Goal: Task Accomplishment & Management: Manage account settings

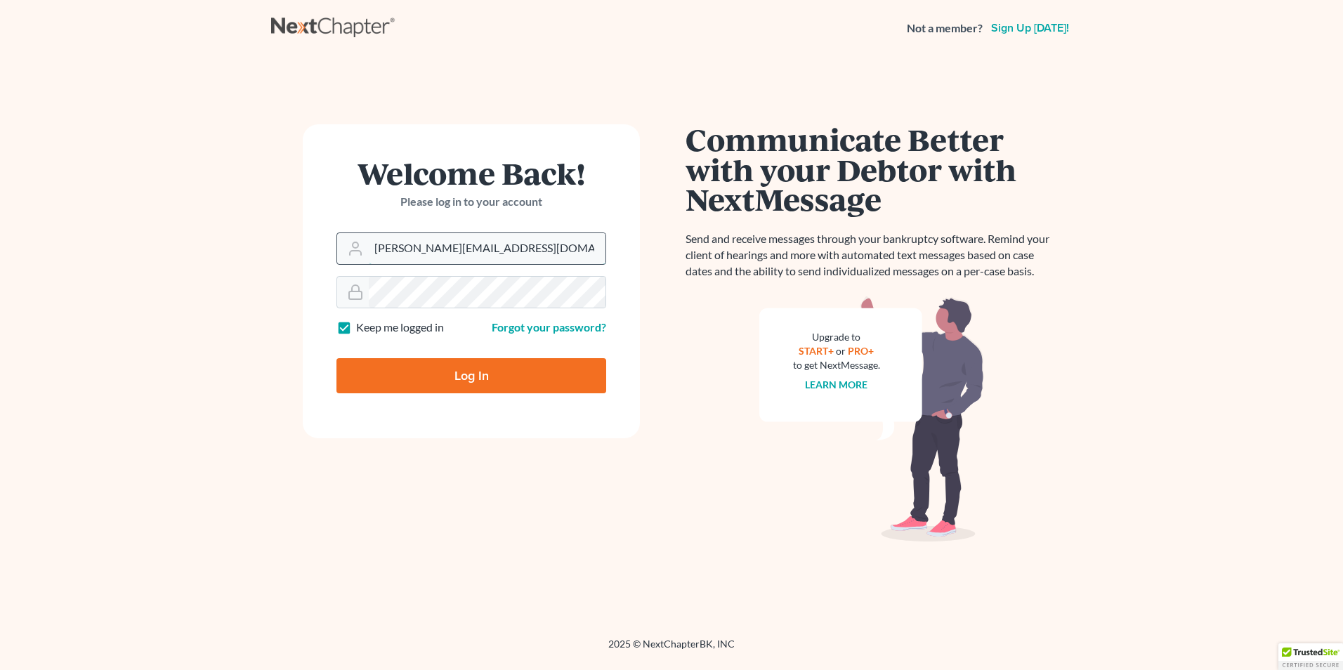
drag, startPoint x: 517, startPoint y: 241, endPoint x: 510, endPoint y: 253, distance: 13.9
click at [517, 241] on input "dominick@shieldlaw.com" at bounding box center [487, 248] width 237 height 31
type input "Hunter@shieldlaw.com"
click at [464, 367] on input "Log In" at bounding box center [471, 375] width 270 height 35
type input "Thinking..."
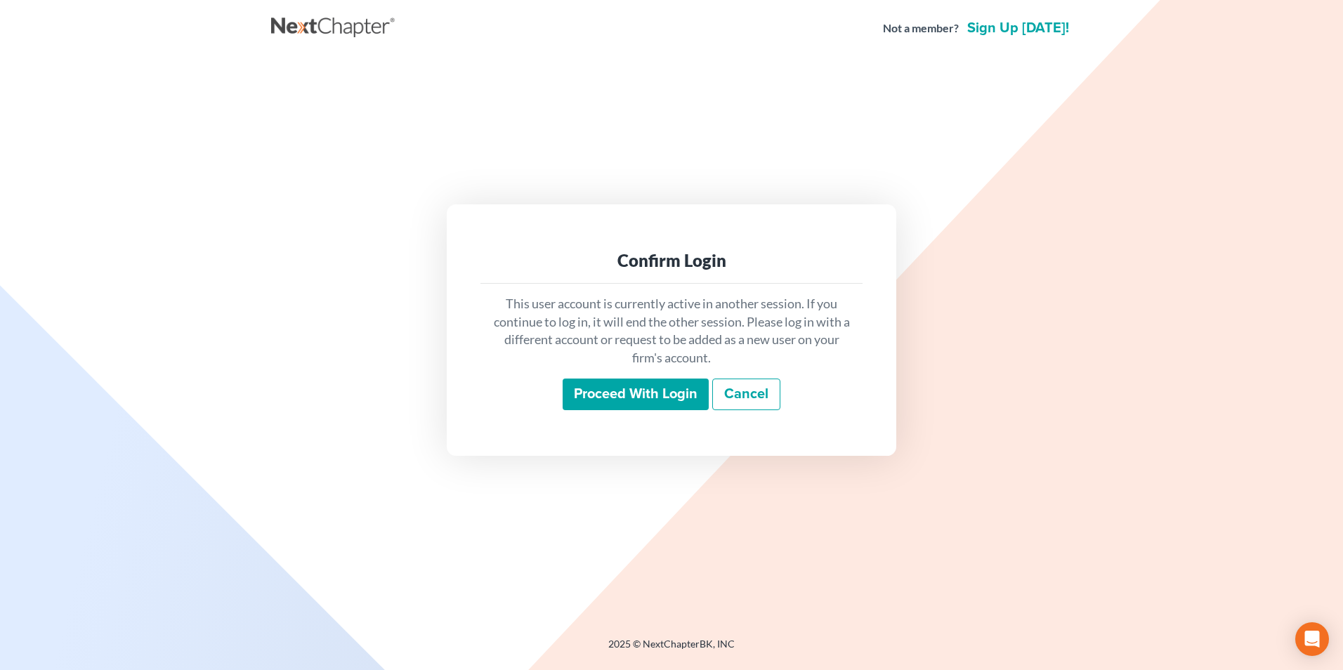
click at [620, 379] on input "Proceed with login" at bounding box center [636, 395] width 146 height 32
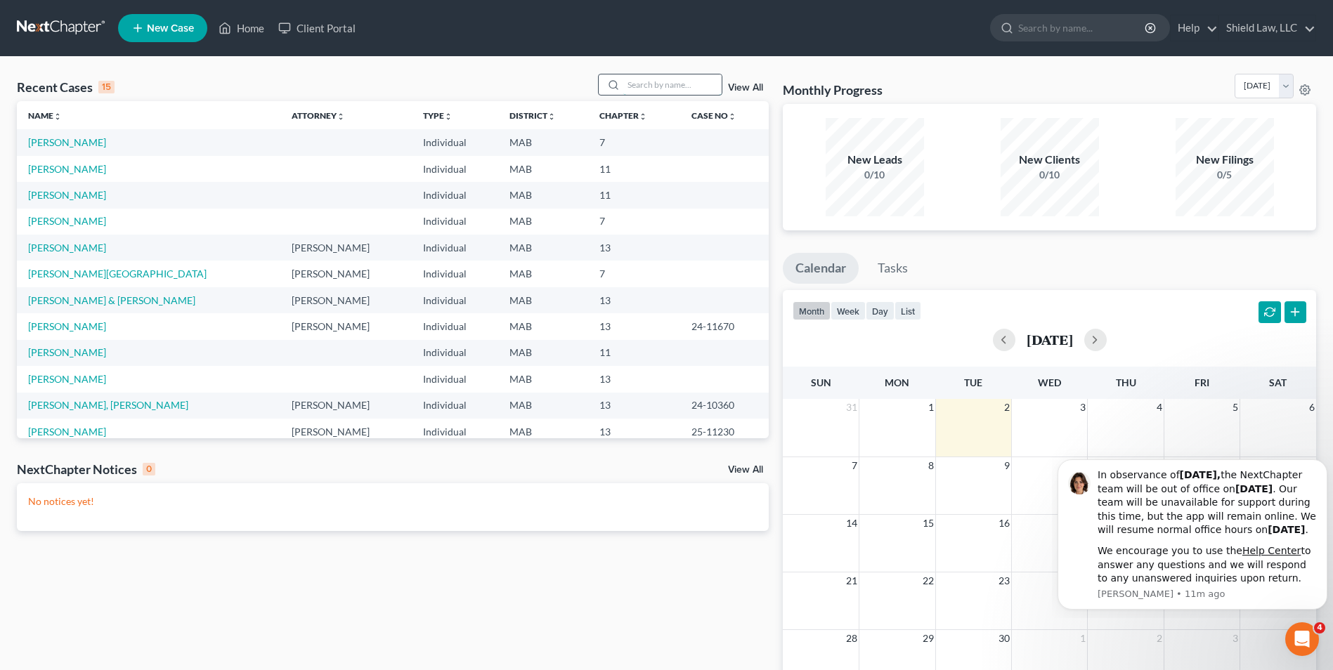
click at [669, 93] on input "search" at bounding box center [672, 84] width 98 height 20
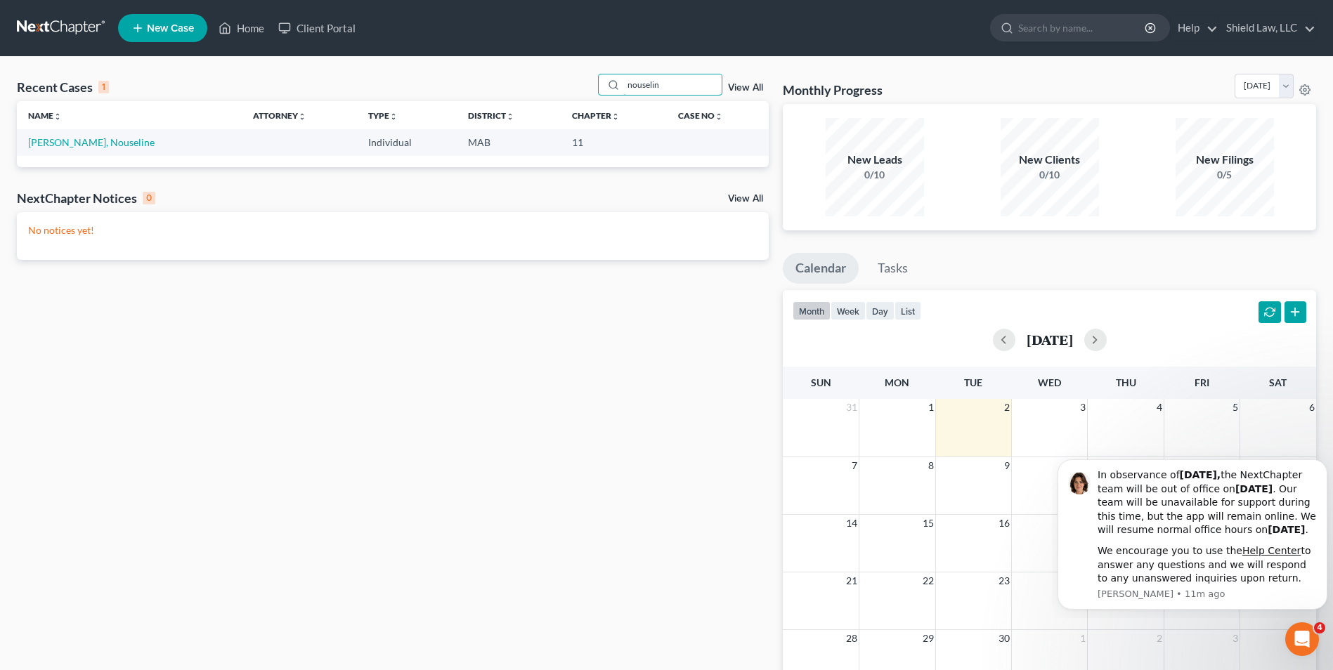
type input "nouselin"
click at [81, 135] on td "[PERSON_NAME], Nouseline" at bounding box center [129, 142] width 225 height 26
click at [83, 138] on link "[PERSON_NAME], Nouseline" at bounding box center [91, 142] width 126 height 12
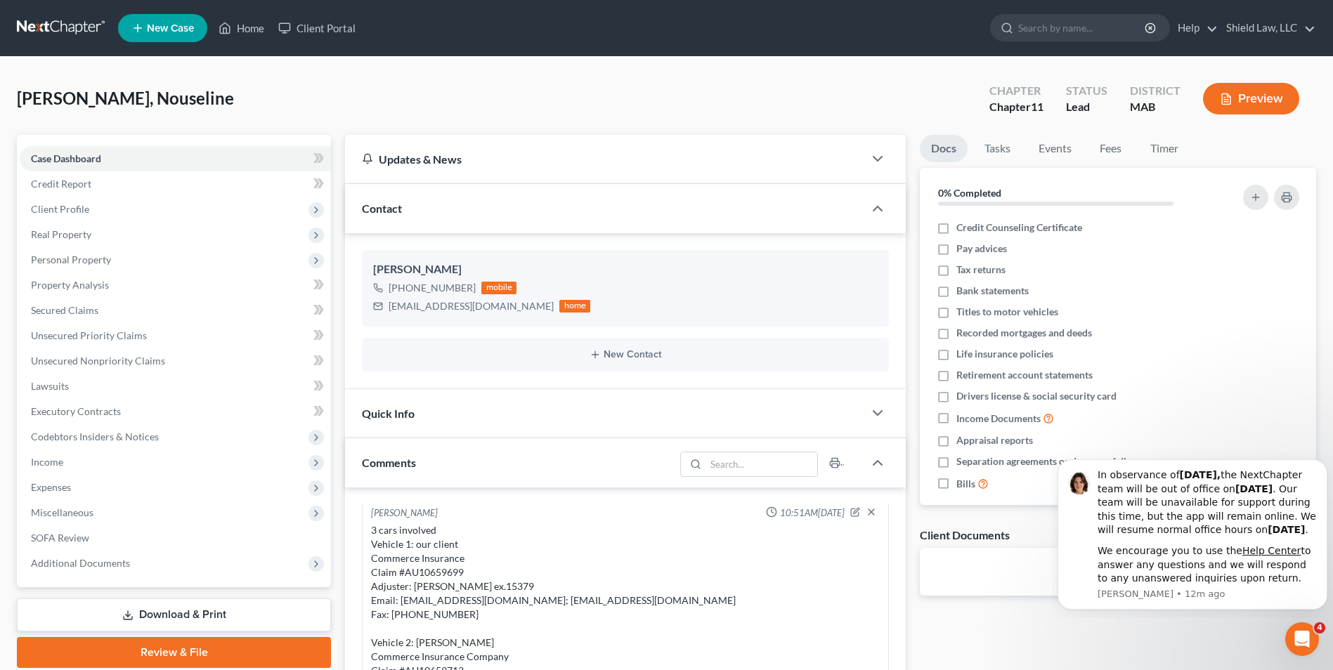
click at [367, 95] on div "[PERSON_NAME], Nouseline Upgraded Chapter Chapter 11 Status Lead District MAB P…" at bounding box center [666, 104] width 1299 height 61
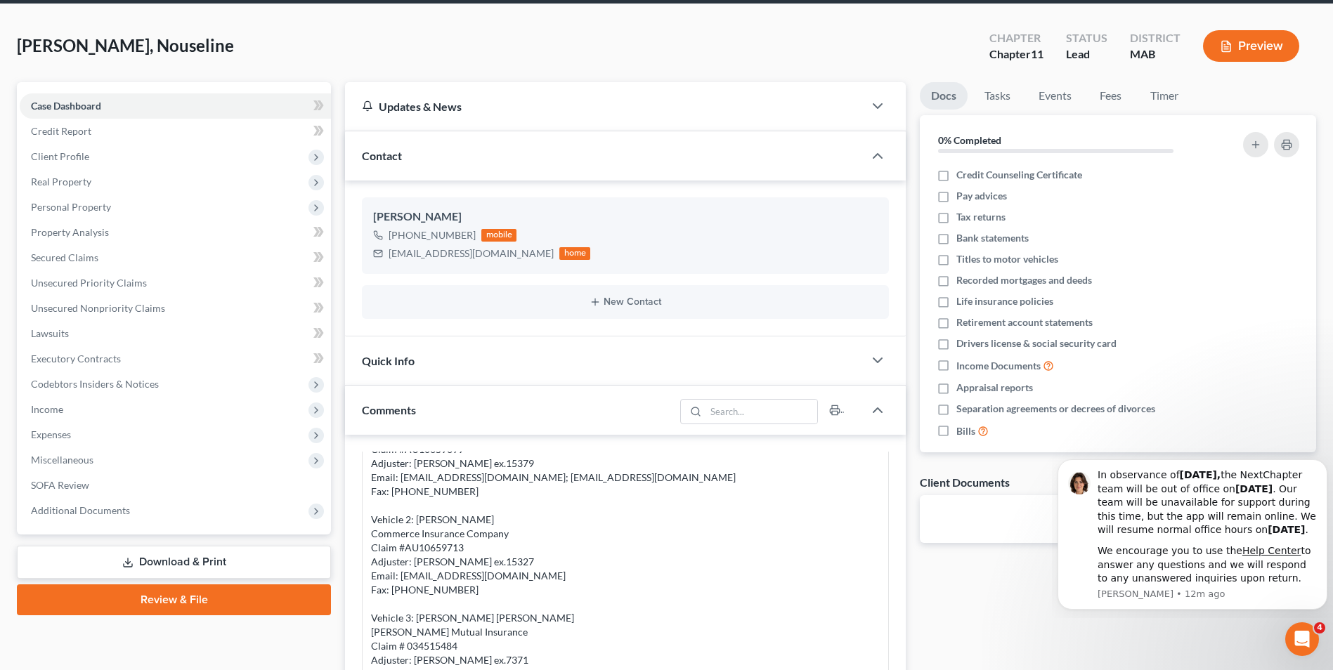
scroll to position [140, 0]
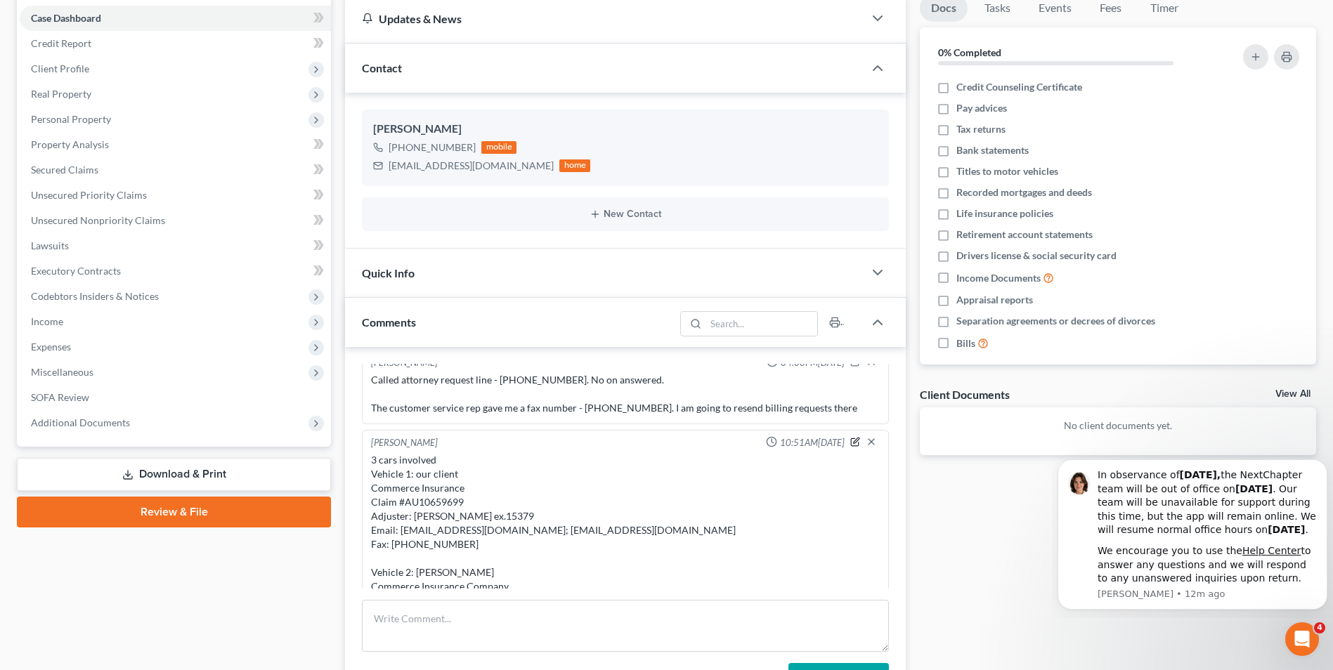
click at [851, 439] on icon "button" at bounding box center [855, 443] width 8 height 8
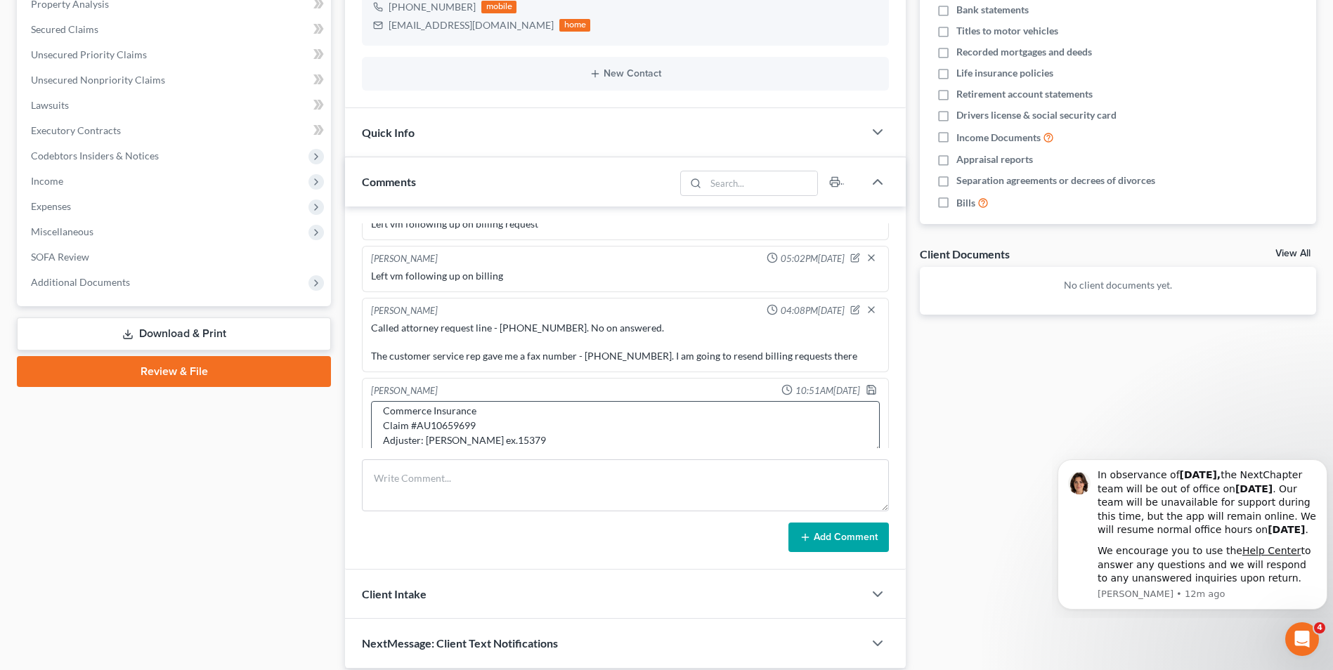
scroll to position [70, 0]
click at [531, 422] on textarea "3 cars involved Vehicle 1: our client Commerce Insurance Claim #AU10659699 Adju…" at bounding box center [625, 427] width 509 height 52
drag, startPoint x: 538, startPoint y: 436, endPoint x: 471, endPoint y: 431, distance: 67.7
click at [471, 431] on textarea "3 cars involved Vehicle 1: our client Commerce Insurance Claim #AU10659699 Adju…" at bounding box center [625, 427] width 509 height 52
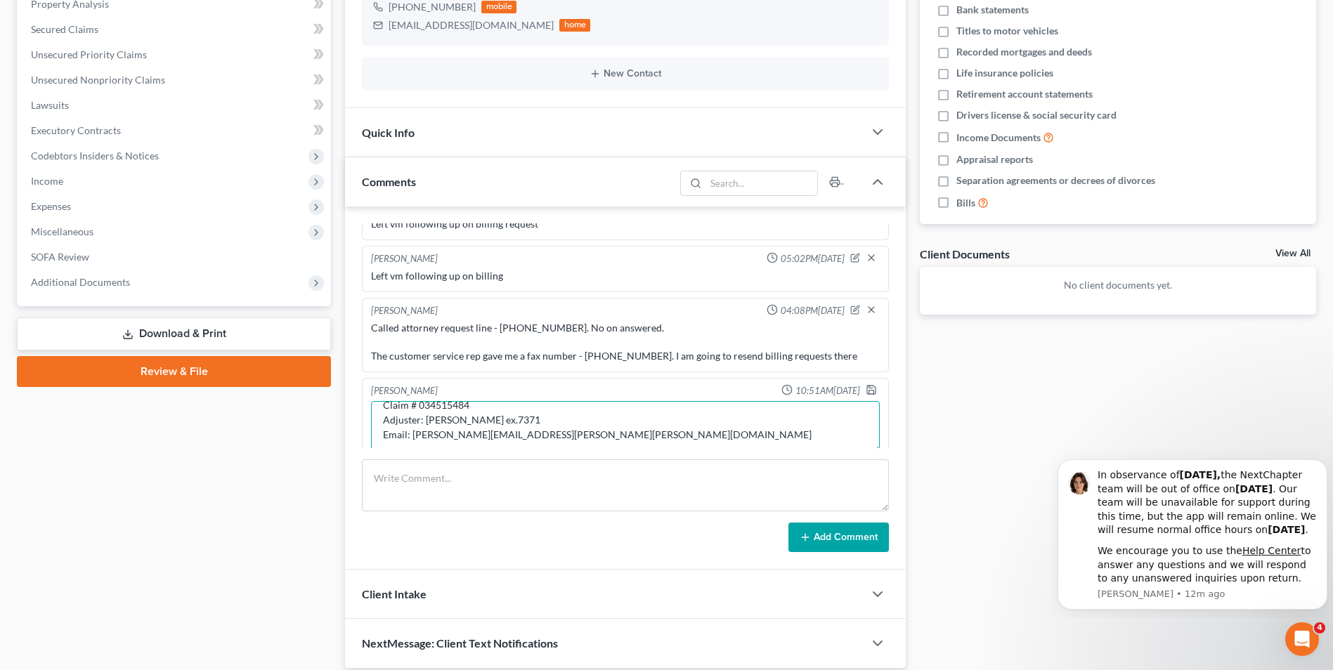
click at [549, 410] on textarea "3 cars involved Vehicle 1: our client Commerce Insurance Claim #AU10659699 Adju…" at bounding box center [625, 427] width 509 height 52
click at [549, 411] on textarea "3 cars involved Vehicle 1: our client Commerce Insurance Claim #AU10659699 Adju…" at bounding box center [625, 427] width 509 height 52
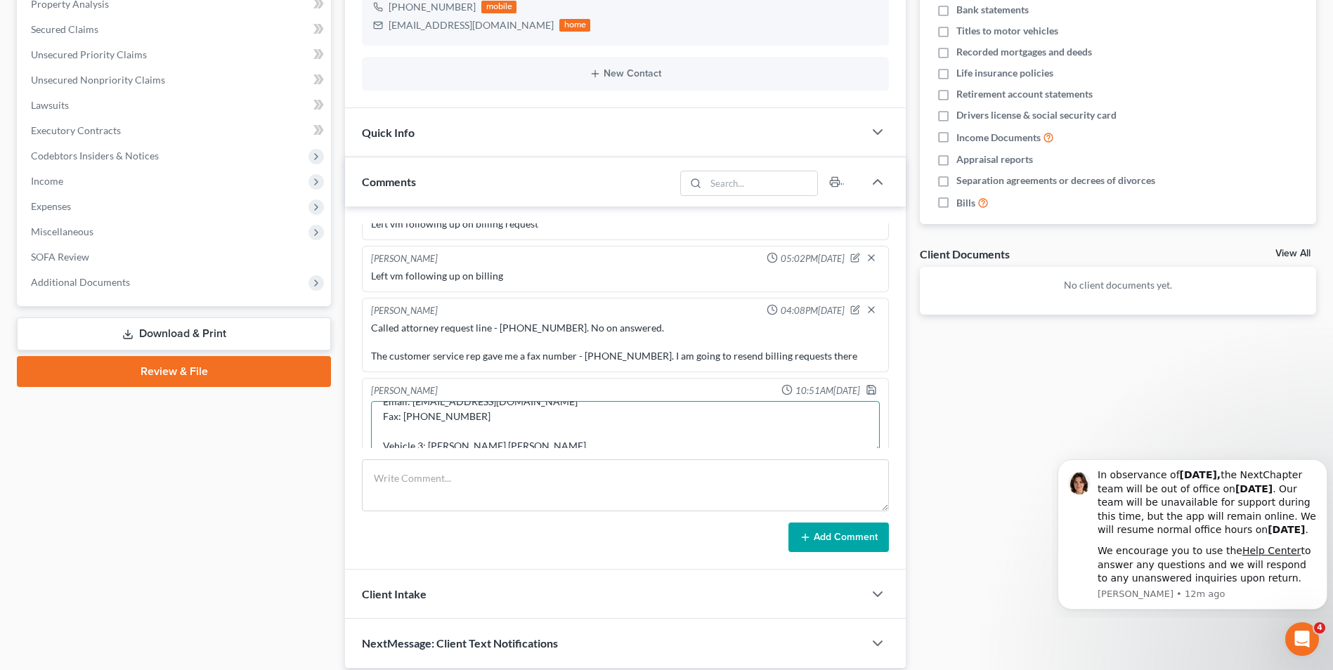
click at [448, 404] on textarea "3 cars involved Vehicle 1: our client Commerce Insurance Claim #AU10659699 Adju…" at bounding box center [625, 427] width 509 height 52
click at [470, 401] on textarea "3 cars involved Vehicle 1: our client Commerce Insurance Claim #AU10659699 Adju…" at bounding box center [625, 427] width 509 height 52
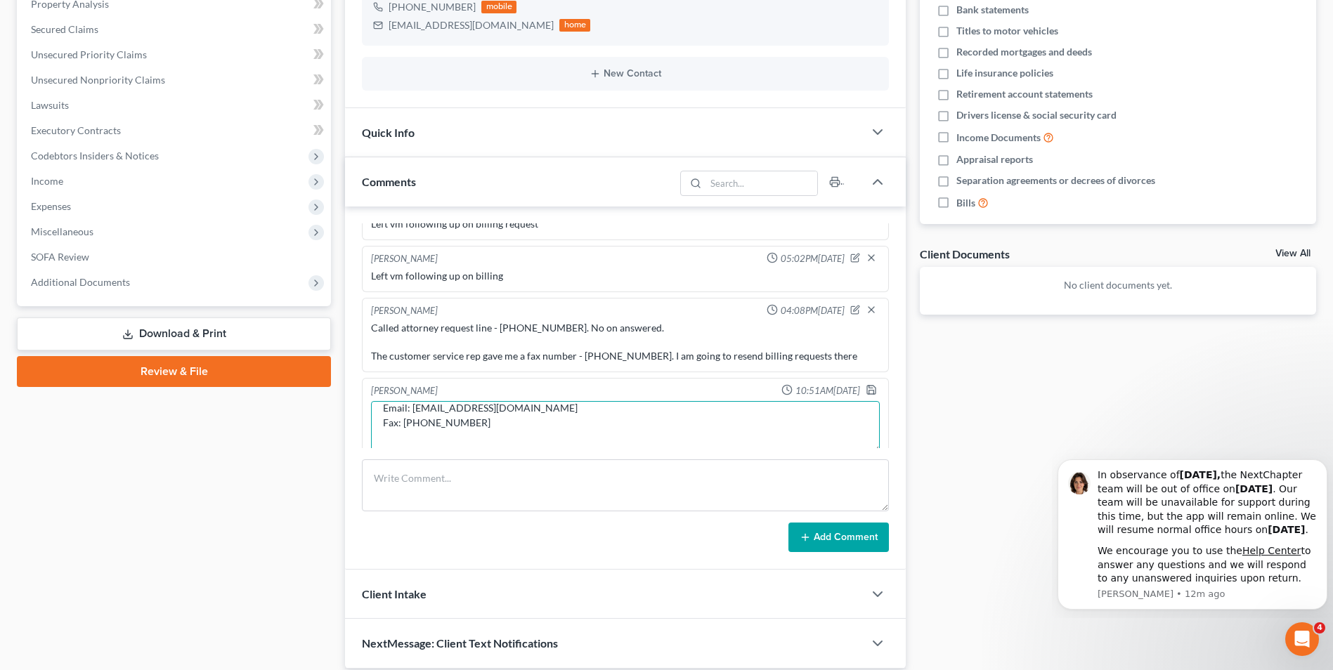
click at [459, 401] on textarea "3 cars involved Vehicle 1: our client Commerce Insurance Claim #AU10659699 Adju…" at bounding box center [625, 427] width 509 height 52
click at [535, 401] on textarea "3 cars involved Vehicle 1: our client Commerce Insurance Claim #AU10659699 Adju…" at bounding box center [625, 427] width 509 height 52
paste textarea "[EMAIL_ADDRESS][DOMAIN_NAME]"
click at [496, 401] on textarea "3 cars involved Vehicle 1: our client Commerce Insurance Claim #AU10659699 Adju…" at bounding box center [625, 427] width 509 height 52
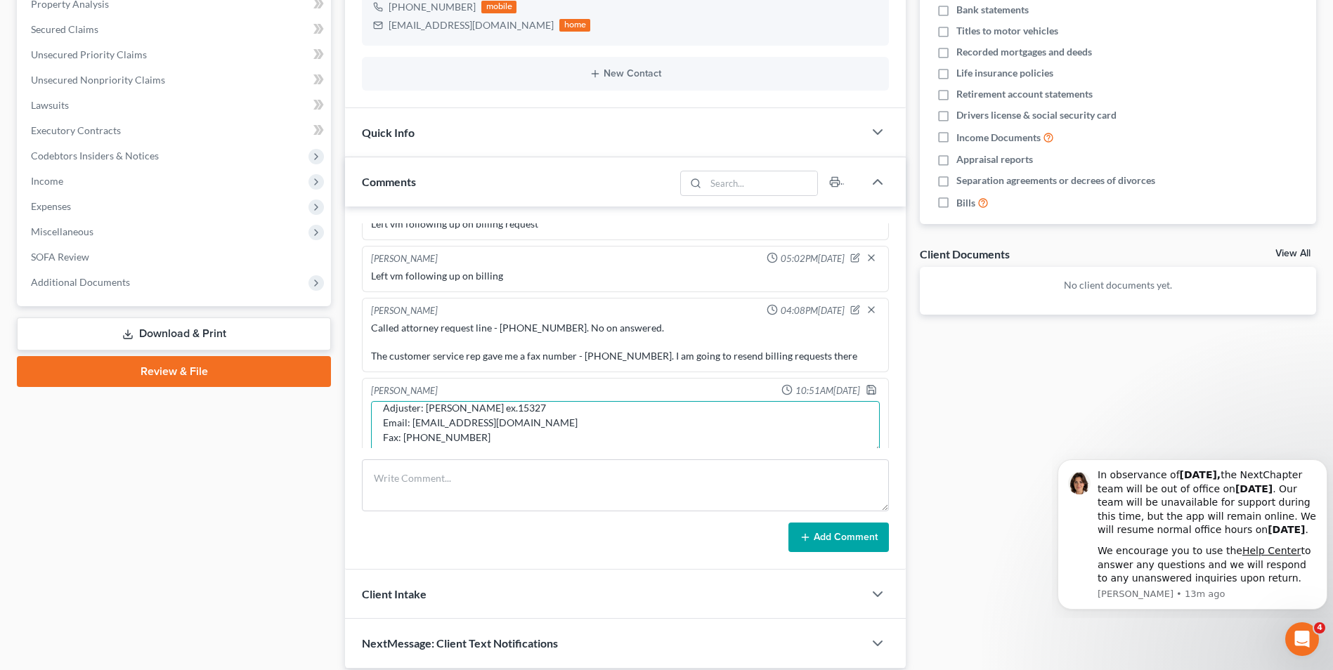
click at [500, 401] on textarea "3 cars involved Vehicle 1: our client Commerce Insurance Claim #AU10659699 Adju…" at bounding box center [625, 427] width 509 height 52
paste textarea "[PERSON_NAME]"
click at [539, 401] on textarea "3 cars involved Vehicle 1: our client Commerce Insurance Claim #AU10659699 Adju…" at bounding box center [625, 427] width 509 height 52
paste textarea "15437"
type textarea "3 cars involved Vehicle 1: our client Commerce Insurance Claim #AU10659699 Adju…"
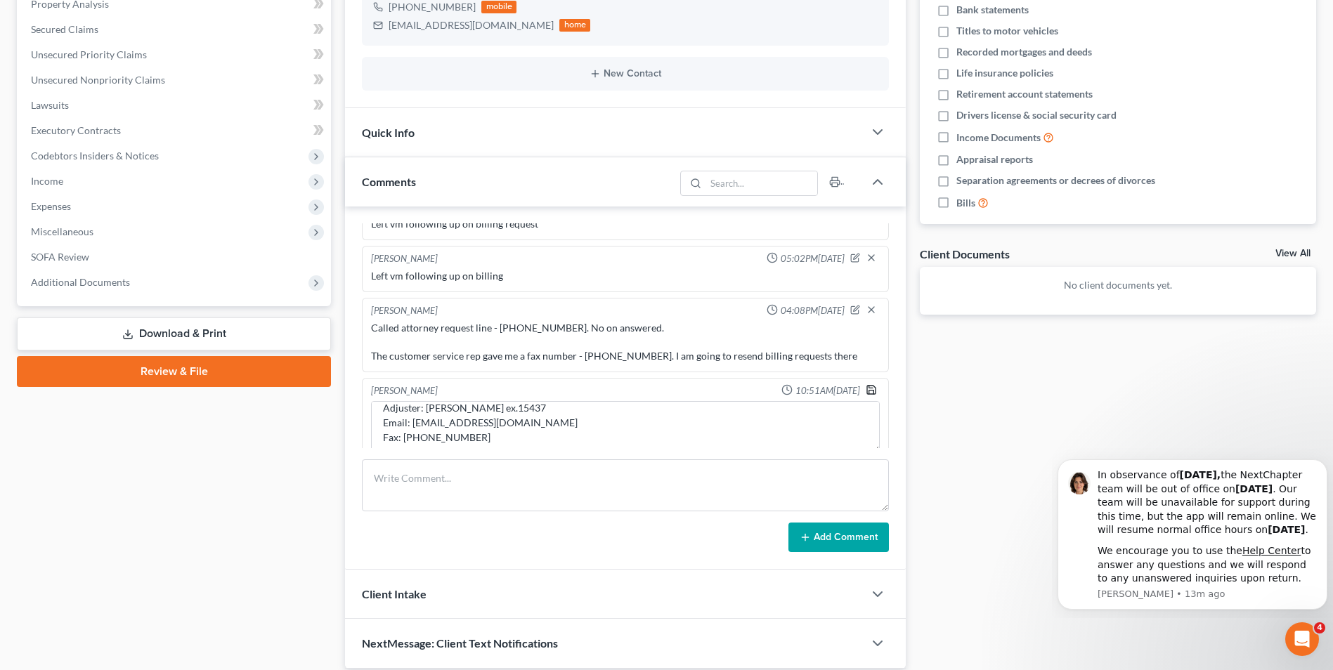
click at [865, 384] on icon "button" at bounding box center [870, 389] width 11 height 11
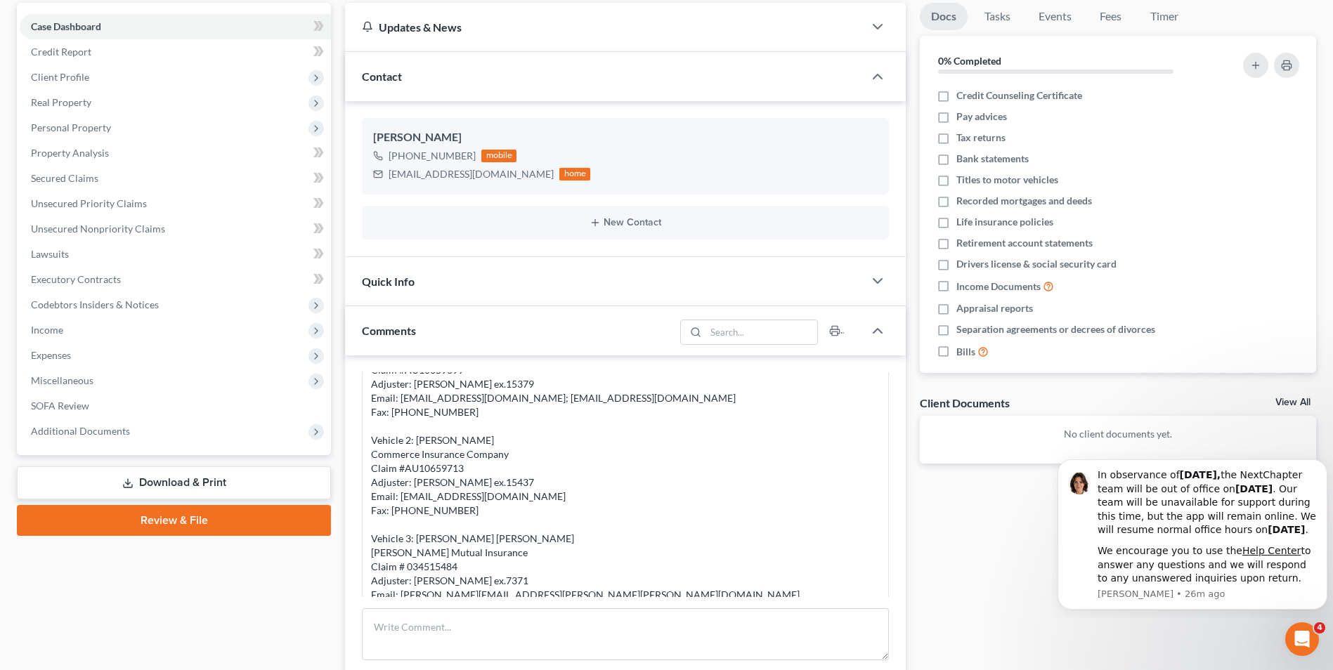
scroll to position [0, 0]
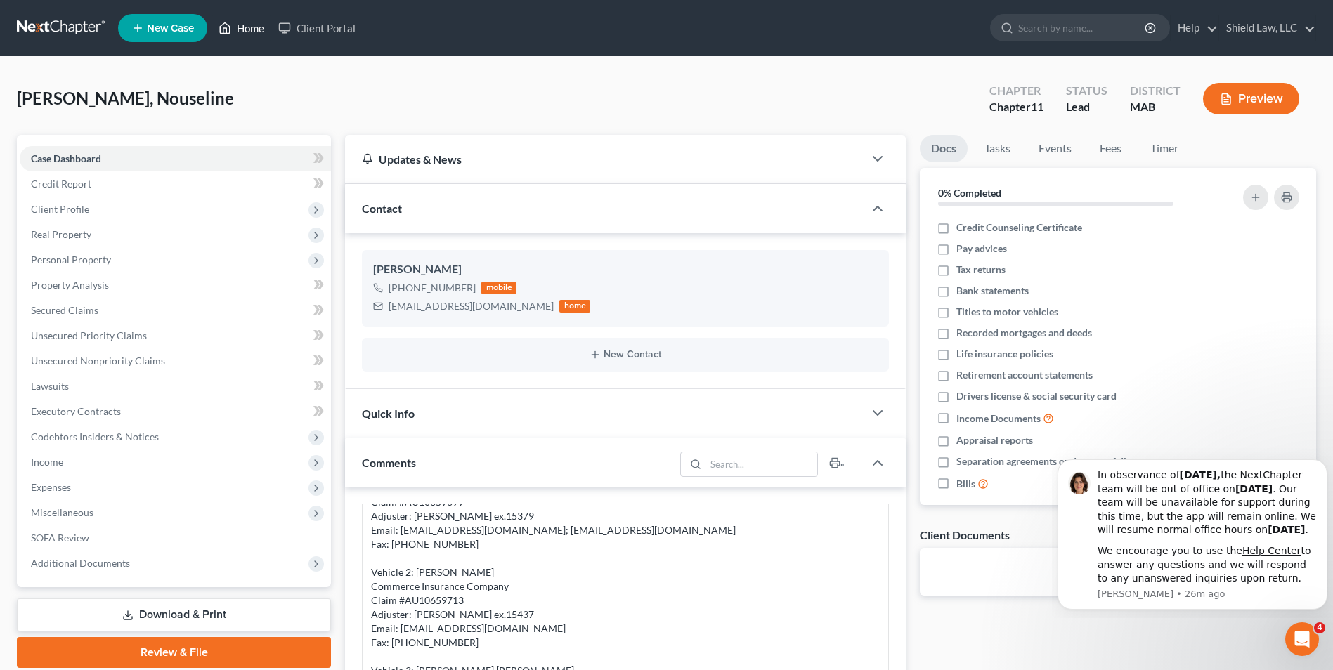
click at [254, 20] on link "Home" at bounding box center [241, 27] width 60 height 25
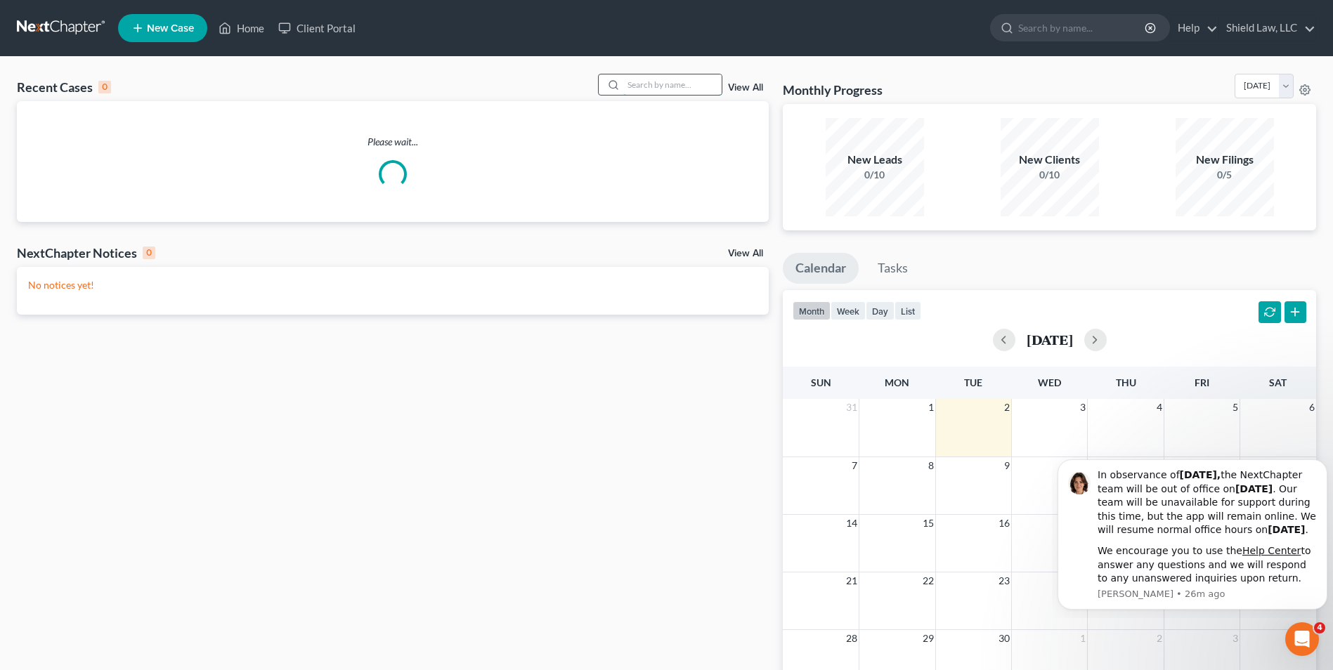
click at [687, 89] on input "search" at bounding box center [672, 84] width 98 height 20
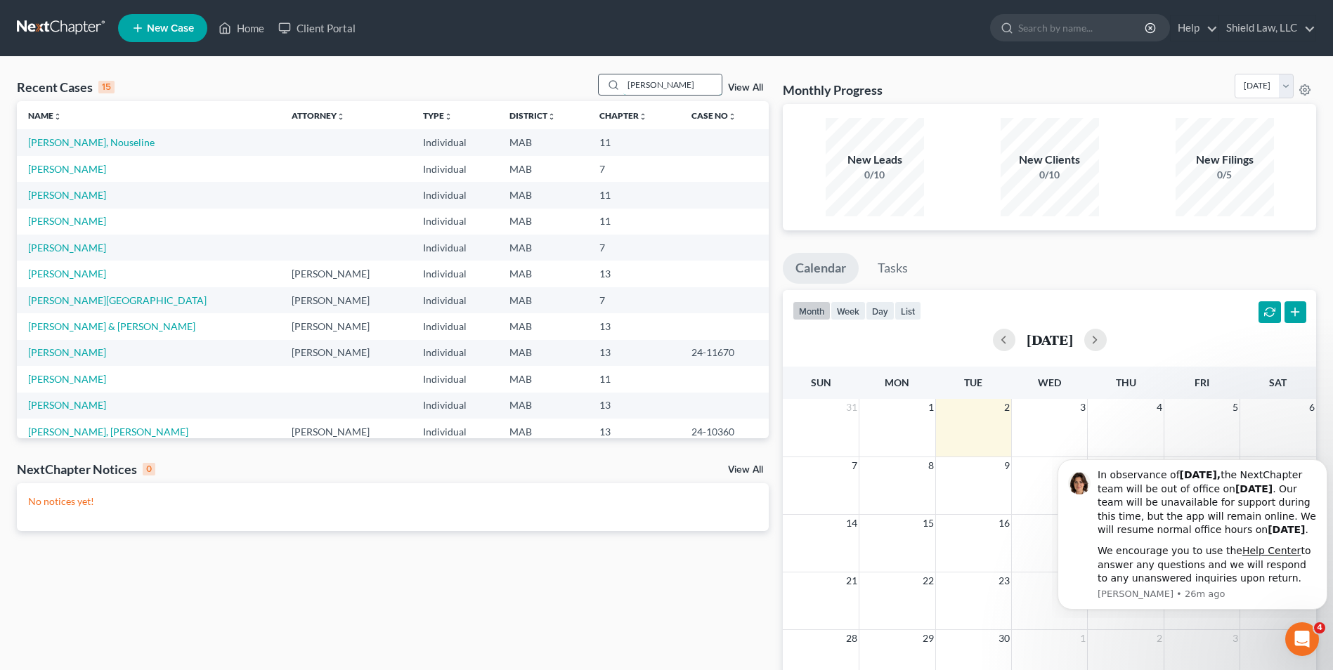
type input "[PERSON_NAME]"
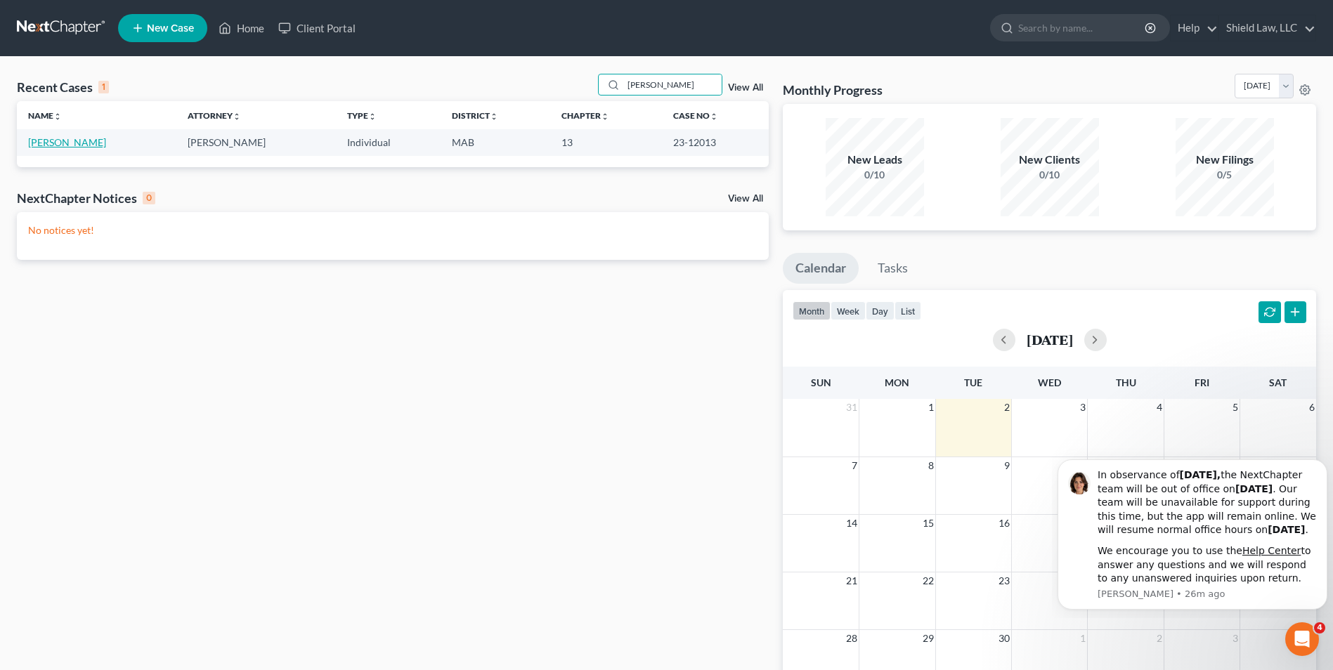
click at [59, 138] on link "[PERSON_NAME]" at bounding box center [67, 142] width 78 height 12
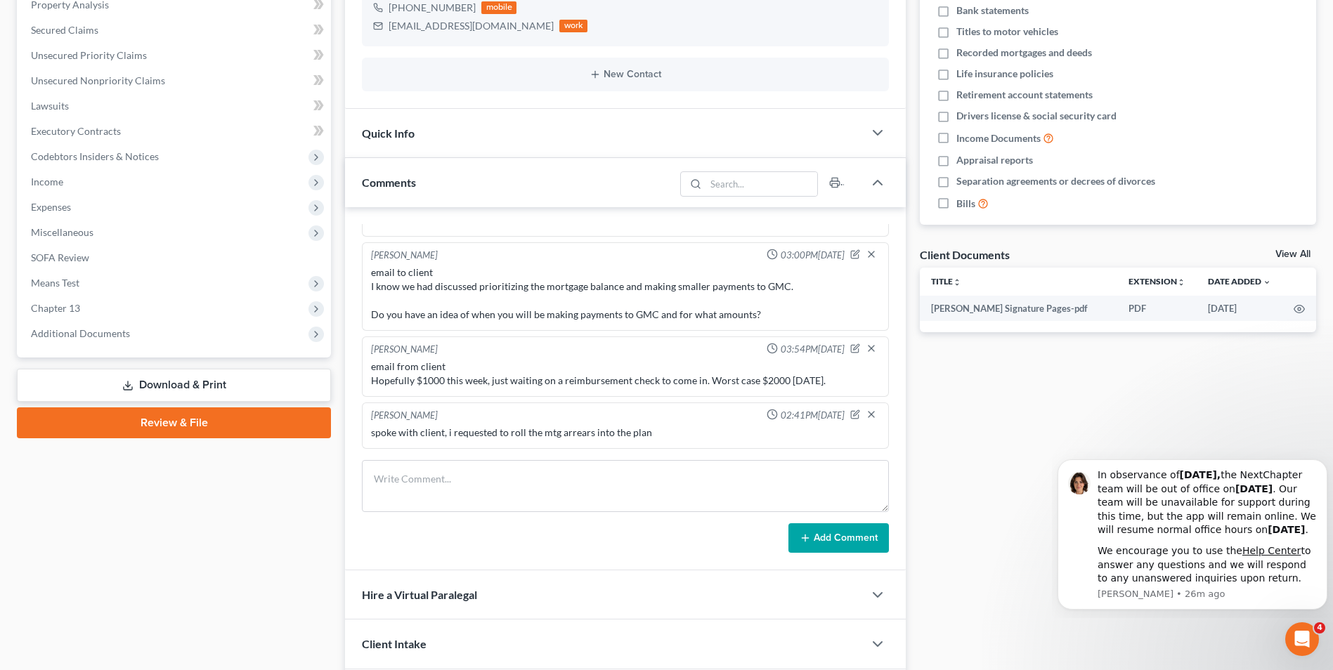
scroll to position [281, 0]
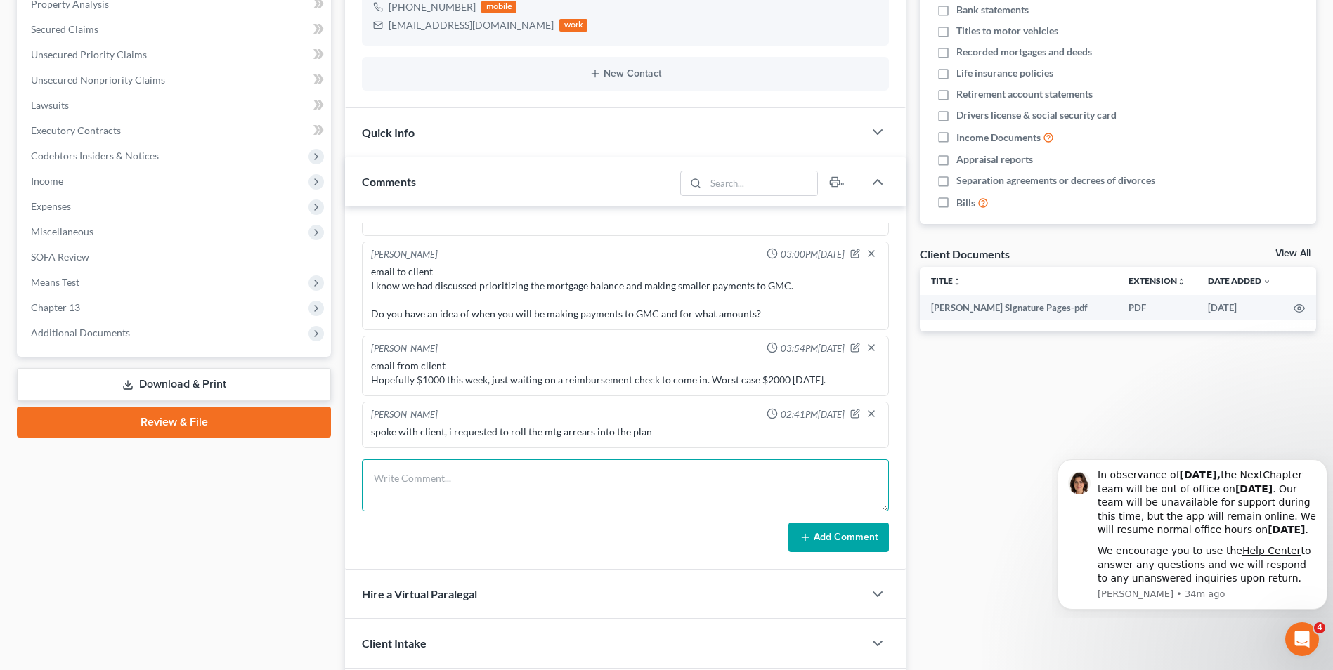
click at [445, 464] on textarea at bounding box center [625, 485] width 527 height 52
paste textarea "Your regular monthly mortgage payment is currently $2,119.48. You should contin…"
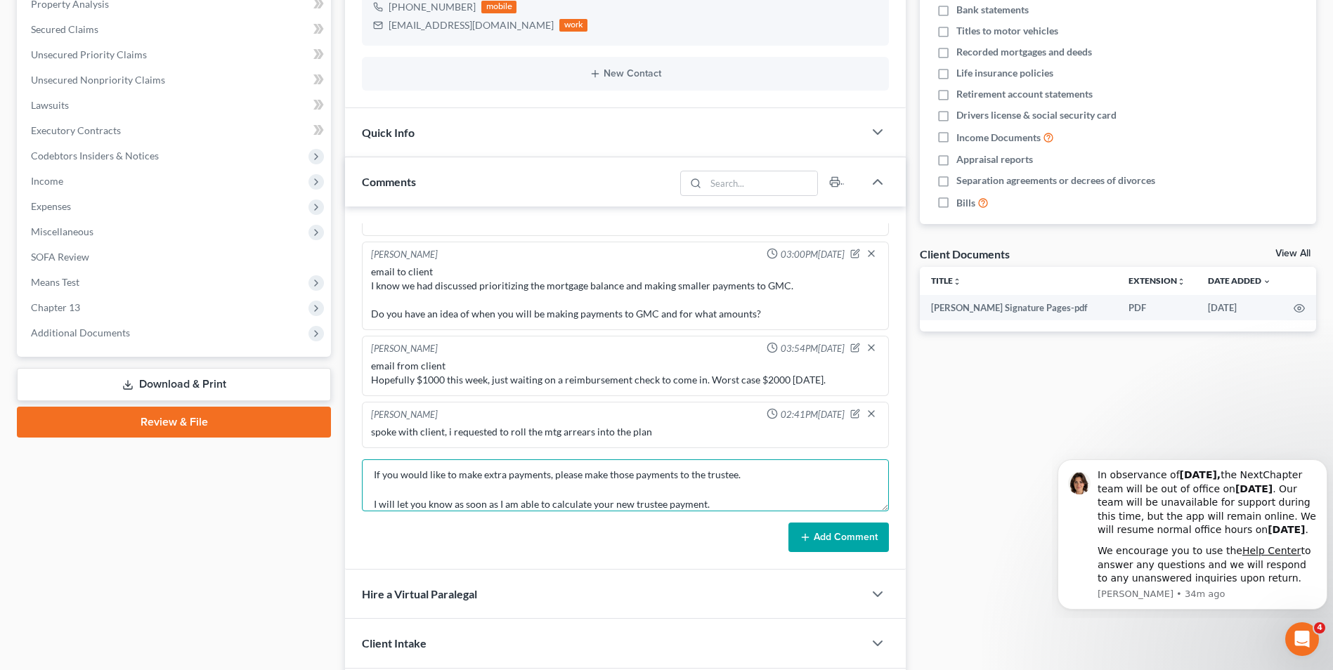
type textarea "Email to client Your regular monthly mortgage payment is currently $2,119.48. Y…"
click at [802, 523] on button "Add Comment" at bounding box center [838, 538] width 100 height 30
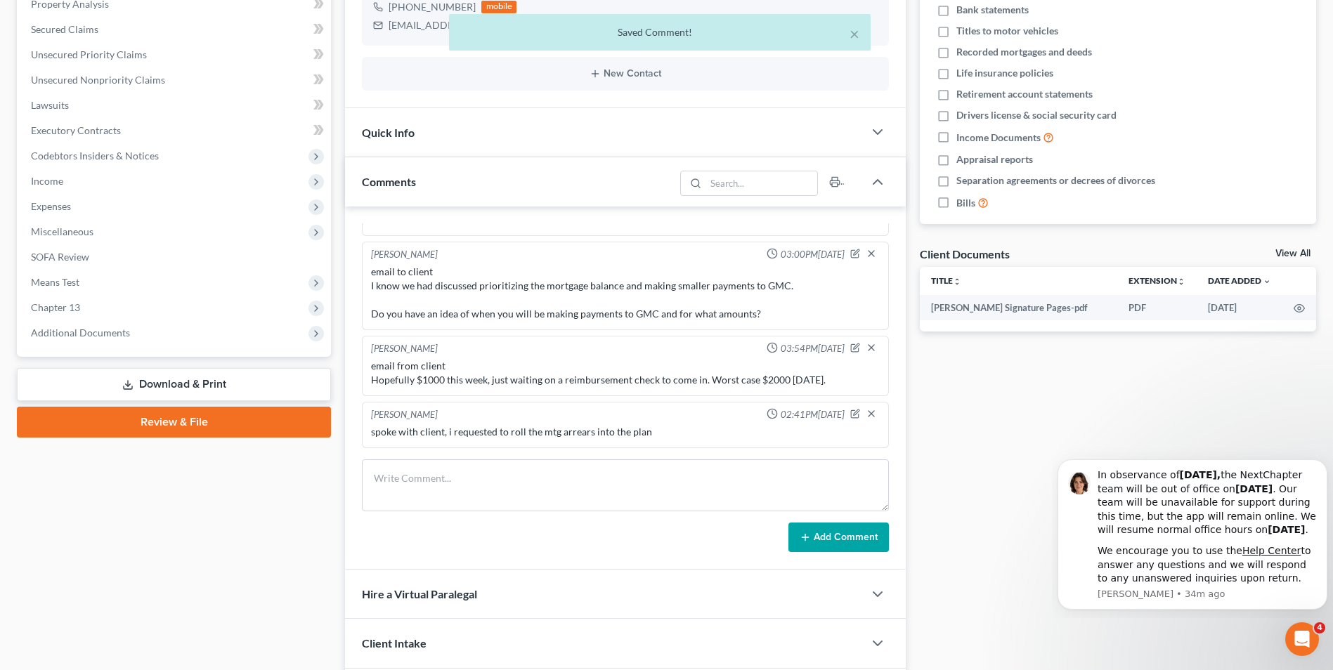
scroll to position [3763, 0]
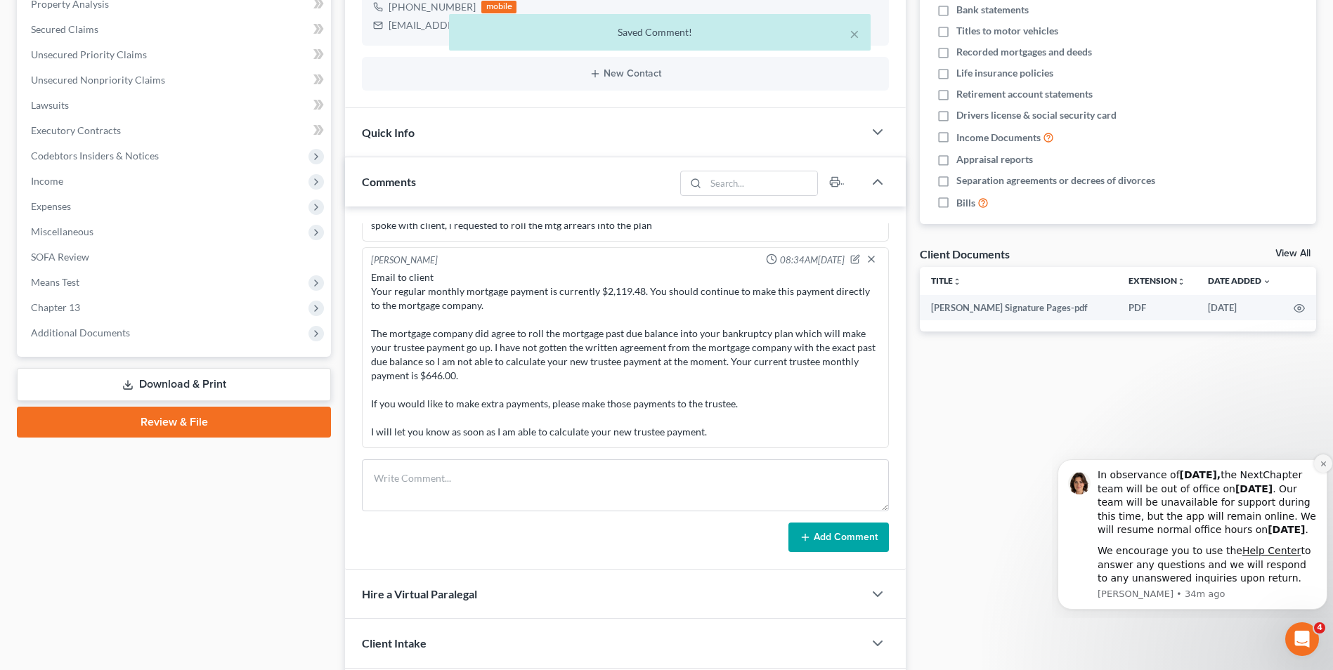
click at [1319, 460] on icon "Dismiss notification" at bounding box center [1323, 464] width 8 height 8
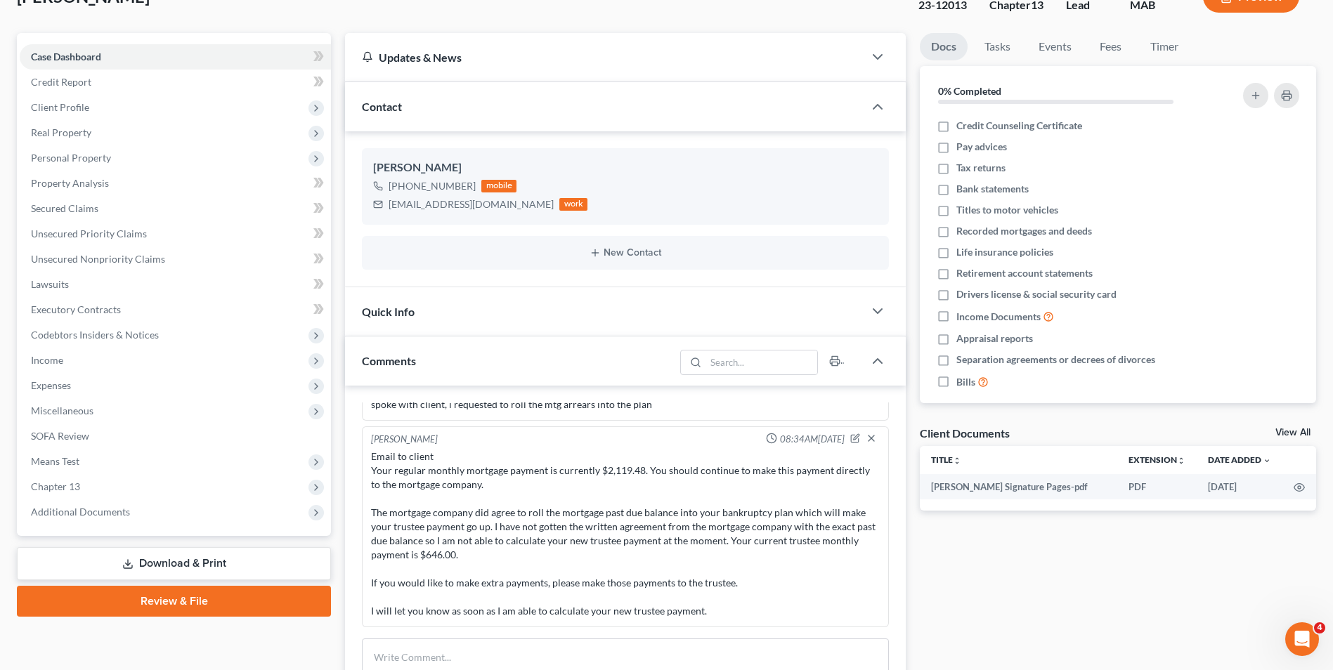
scroll to position [0, 0]
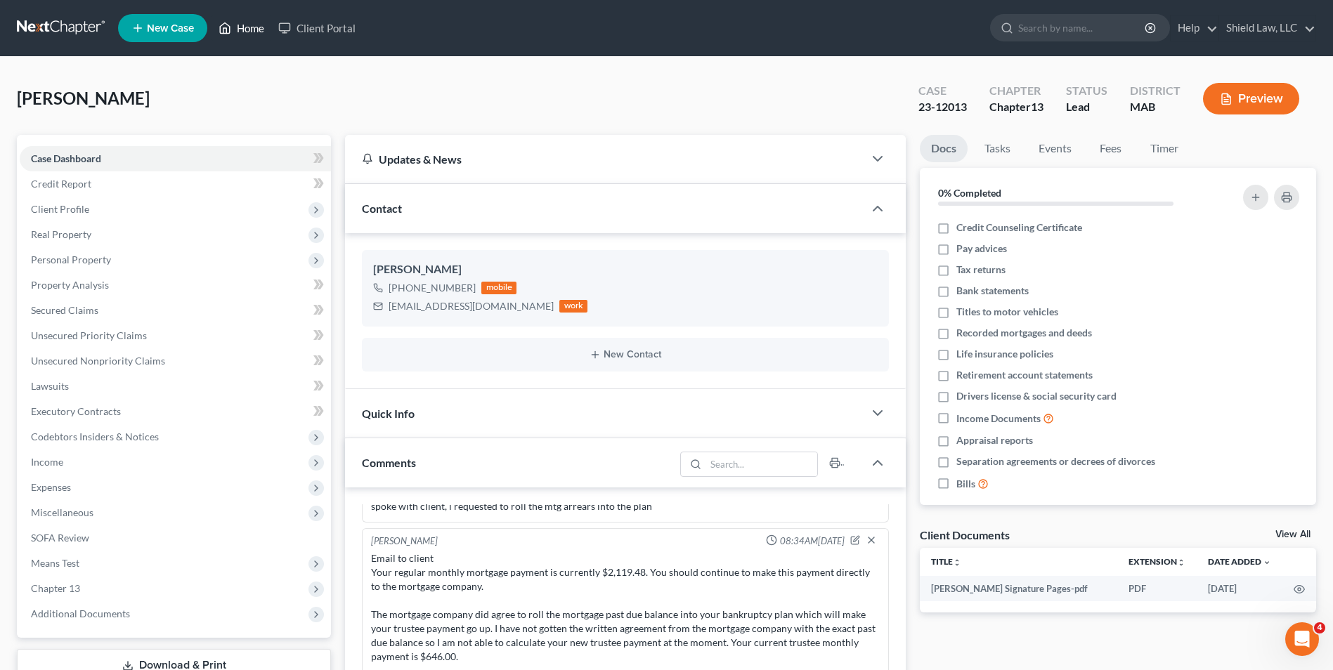
click at [233, 23] on link "Home" at bounding box center [241, 27] width 60 height 25
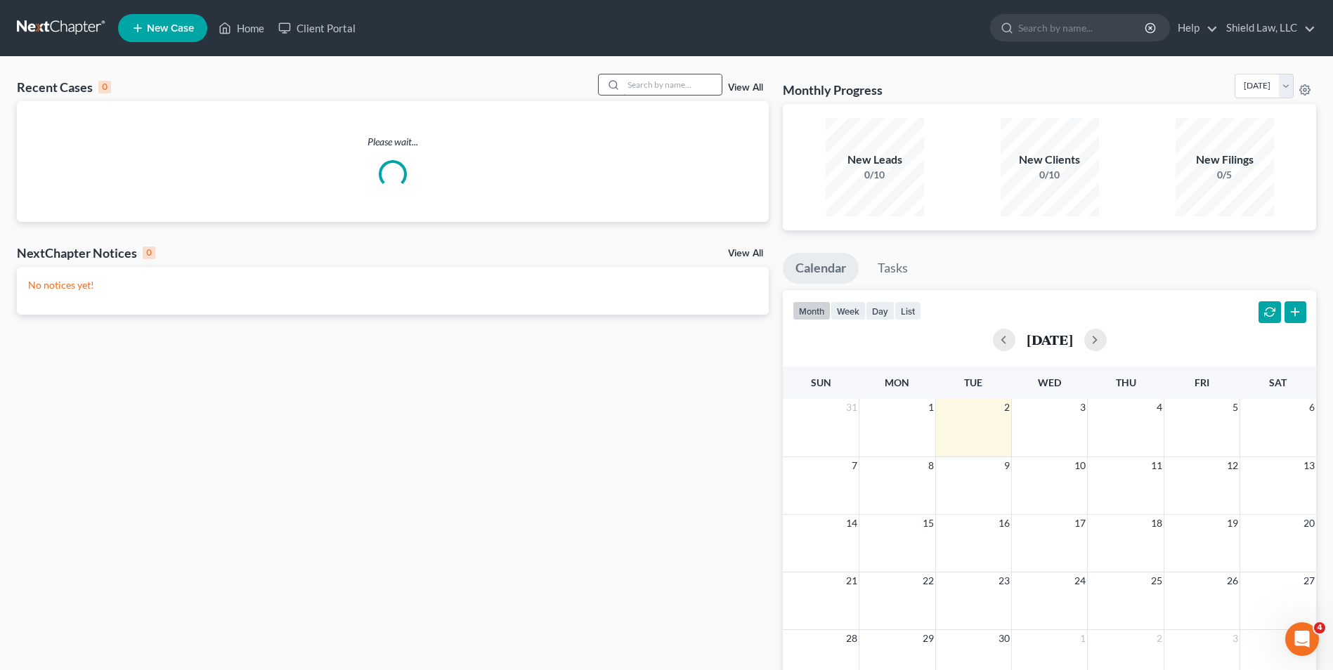
click at [632, 79] on input "search" at bounding box center [672, 84] width 98 height 20
